Goal: Navigation & Orientation: Find specific page/section

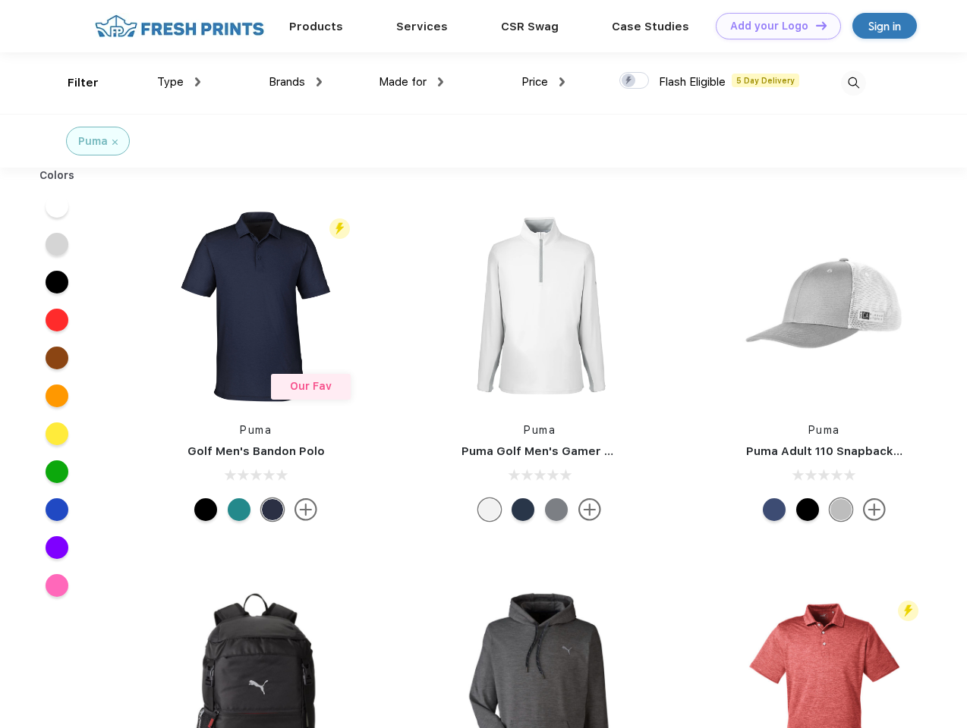
click at [772, 26] on link "Add your Logo Design Tool" at bounding box center [778, 26] width 125 height 27
click at [0, 0] on div "Design Tool" at bounding box center [0, 0] width 0 height 0
click at [814, 25] on link "Add your Logo Design Tool" at bounding box center [778, 26] width 125 height 27
click at [73, 83] on div "Filter" at bounding box center [83, 82] width 31 height 17
click at [179, 82] on span "Type" at bounding box center [170, 82] width 27 height 14
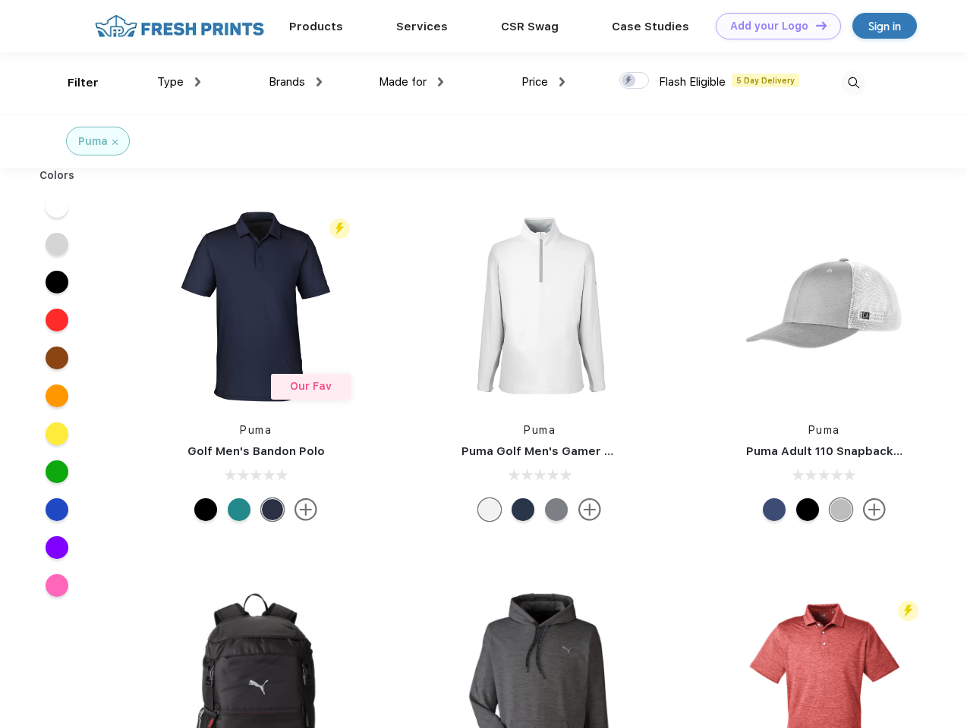
click at [295, 82] on span "Brands" at bounding box center [287, 82] width 36 height 14
click at [411, 82] on span "Made for" at bounding box center [403, 82] width 48 height 14
click at [543, 82] on span "Price" at bounding box center [534, 82] width 27 height 14
click at [634, 81] on div at bounding box center [634, 80] width 30 height 17
click at [629, 81] on input "checkbox" at bounding box center [624, 76] width 10 height 10
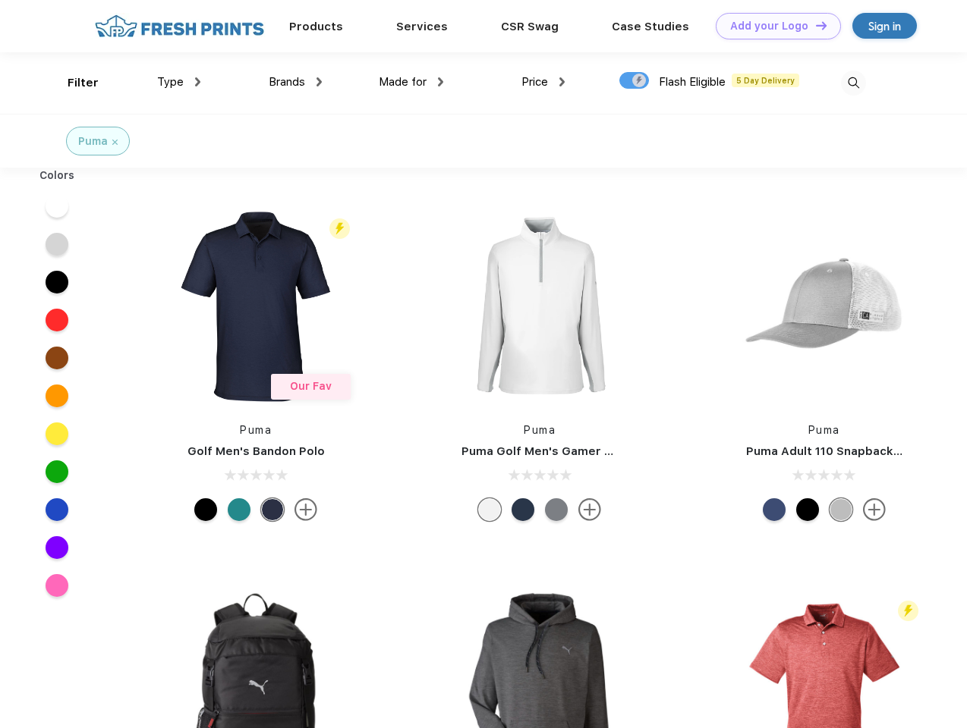
click at [853, 83] on img at bounding box center [853, 83] width 25 height 25
